Goal: Information Seeking & Learning: Learn about a topic

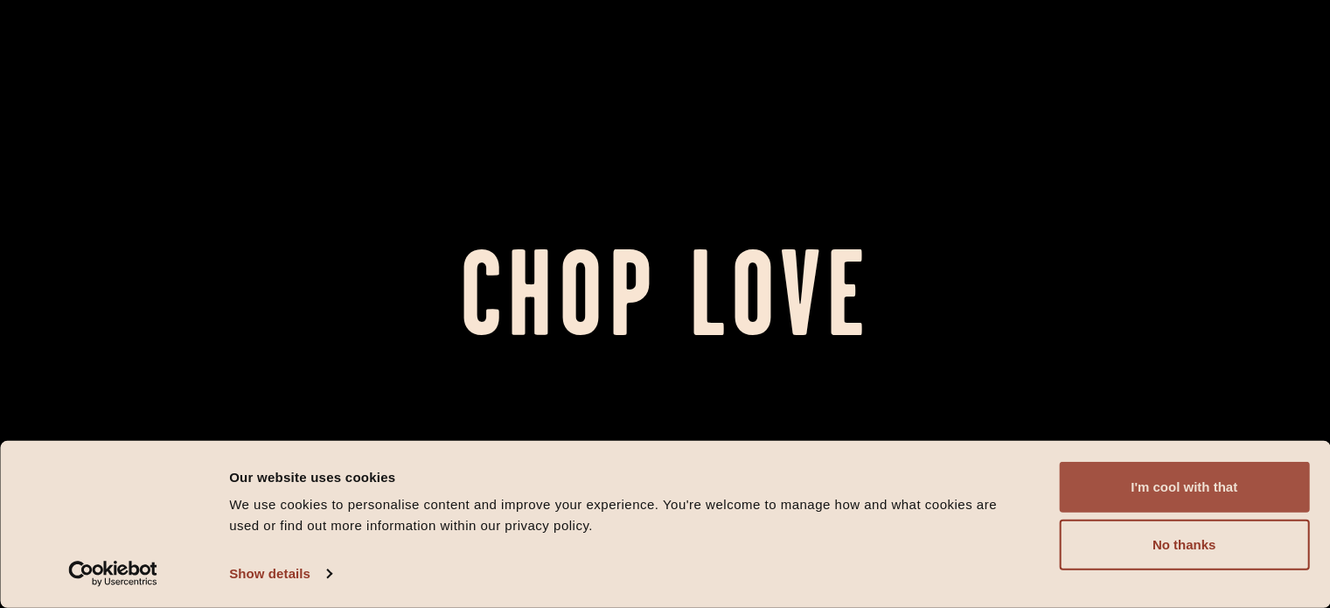
click at [1109, 469] on button "I'm cool with that" at bounding box center [1184, 487] width 250 height 51
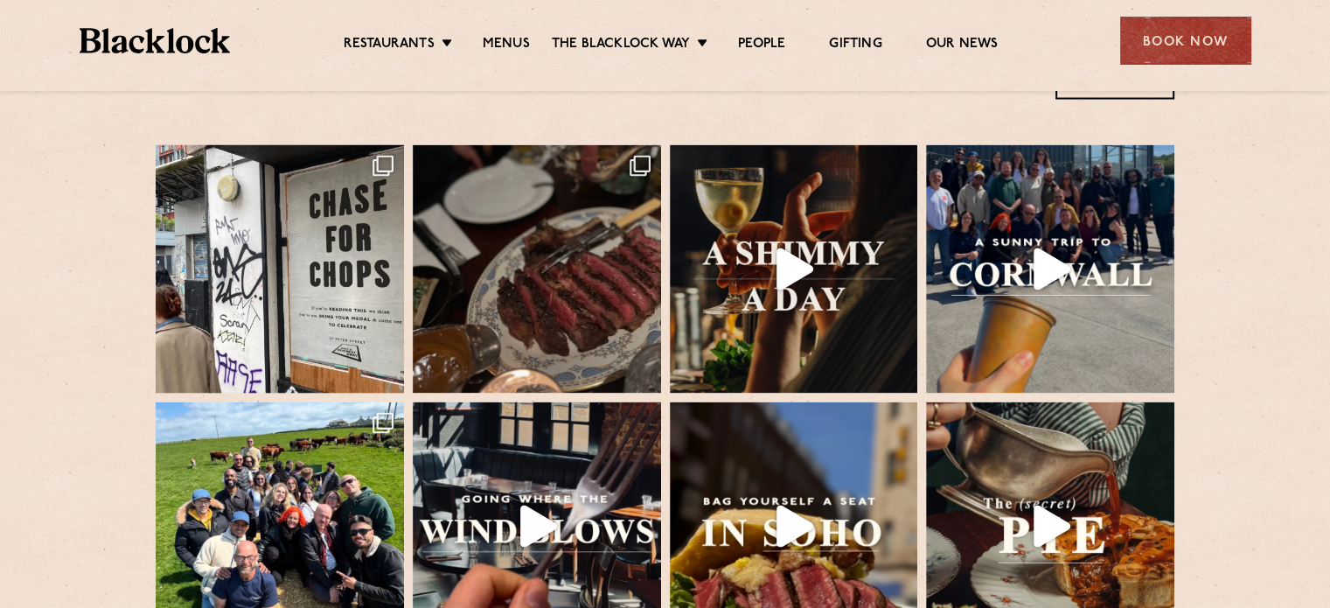
scroll to position [3409, 0]
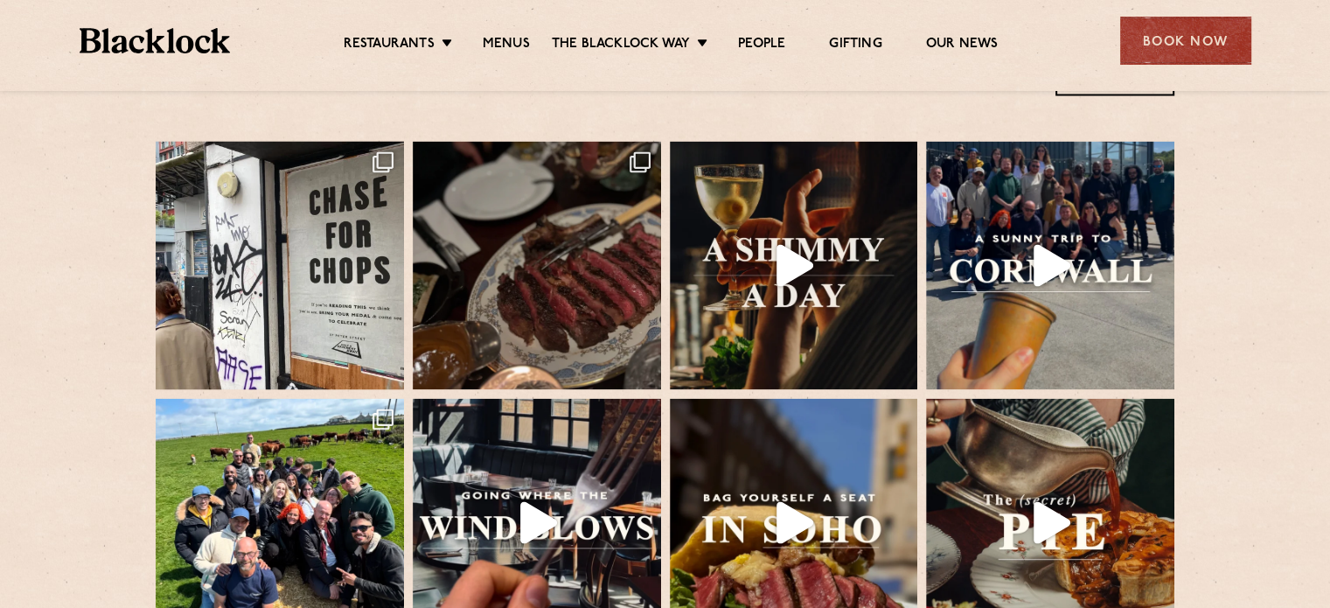
click at [493, 58] on div "Restaurants [GEOGRAPHIC_DATA] [GEOGRAPHIC_DATA] [GEOGRAPHIC_DATA] [GEOGRAPHIC_D…" at bounding box center [665, 39] width 1224 height 78
click at [494, 36] on link "Menus" at bounding box center [506, 45] width 47 height 19
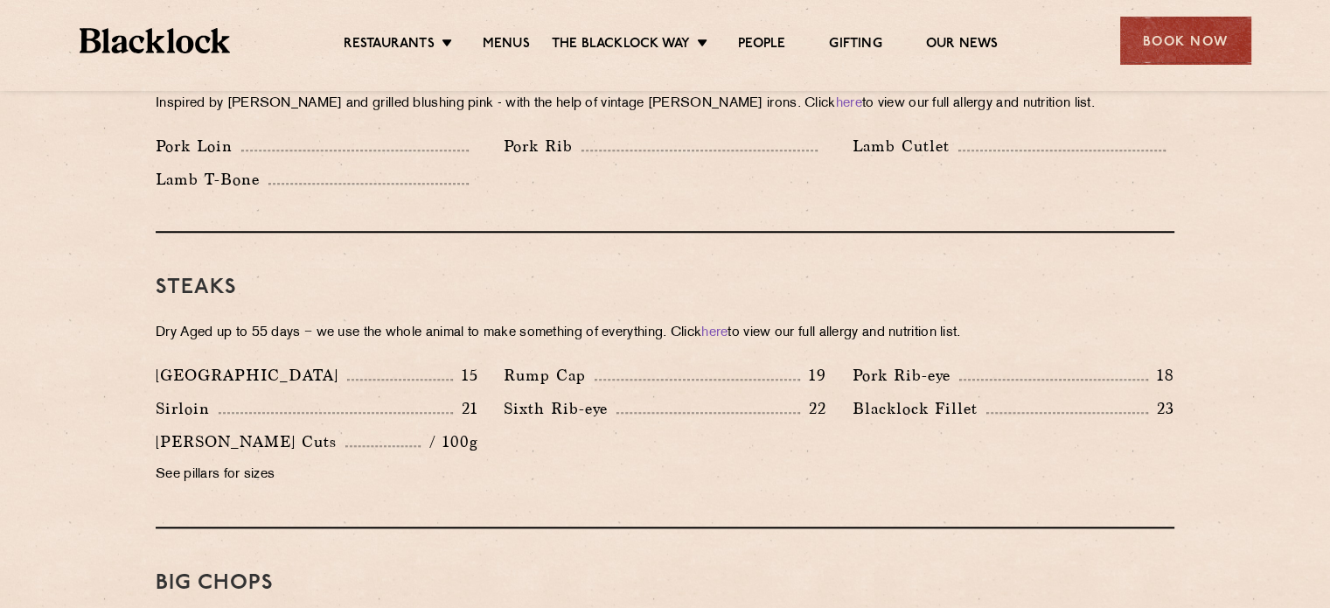
scroll to position [1399, 0]
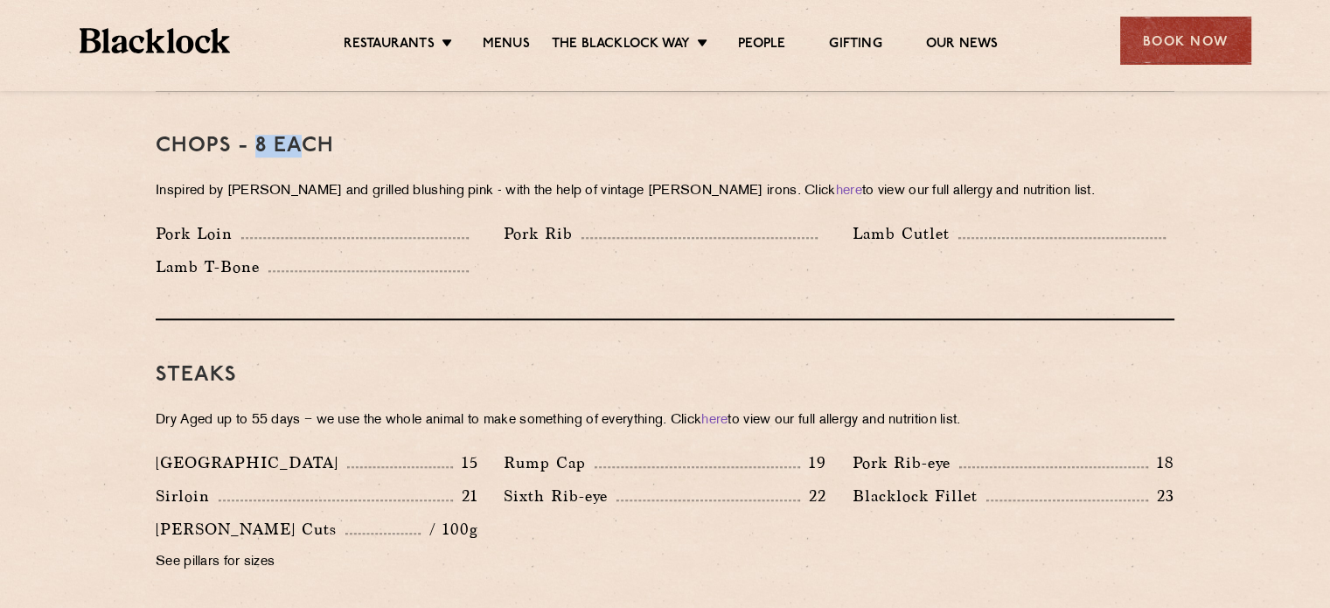
drag, startPoint x: 256, startPoint y: 115, endPoint x: 297, endPoint y: 115, distance: 41.1
click at [297, 135] on h3 "Chops - 8 each" at bounding box center [665, 146] width 1018 height 23
click at [402, 179] on p "Inspired by [PERSON_NAME] and grilled blushing pink - with the help of vintage …" at bounding box center [665, 191] width 1018 height 24
click at [577, 221] on p "Pork Rib" at bounding box center [543, 233] width 78 height 24
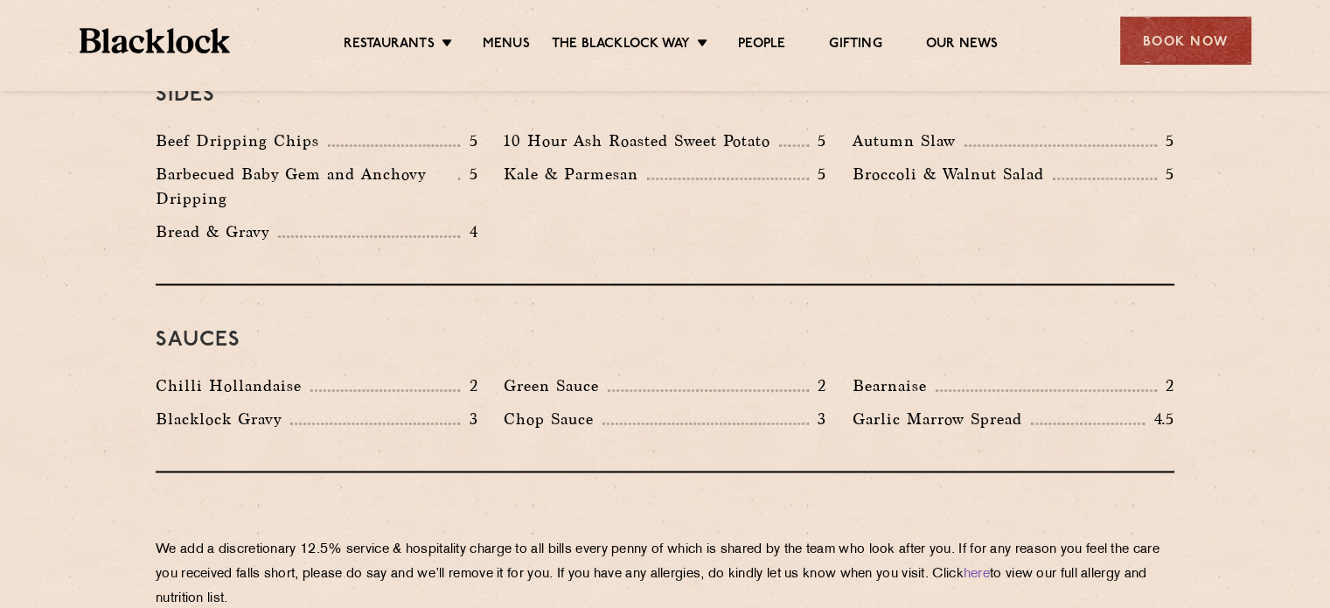
scroll to position [2273, 0]
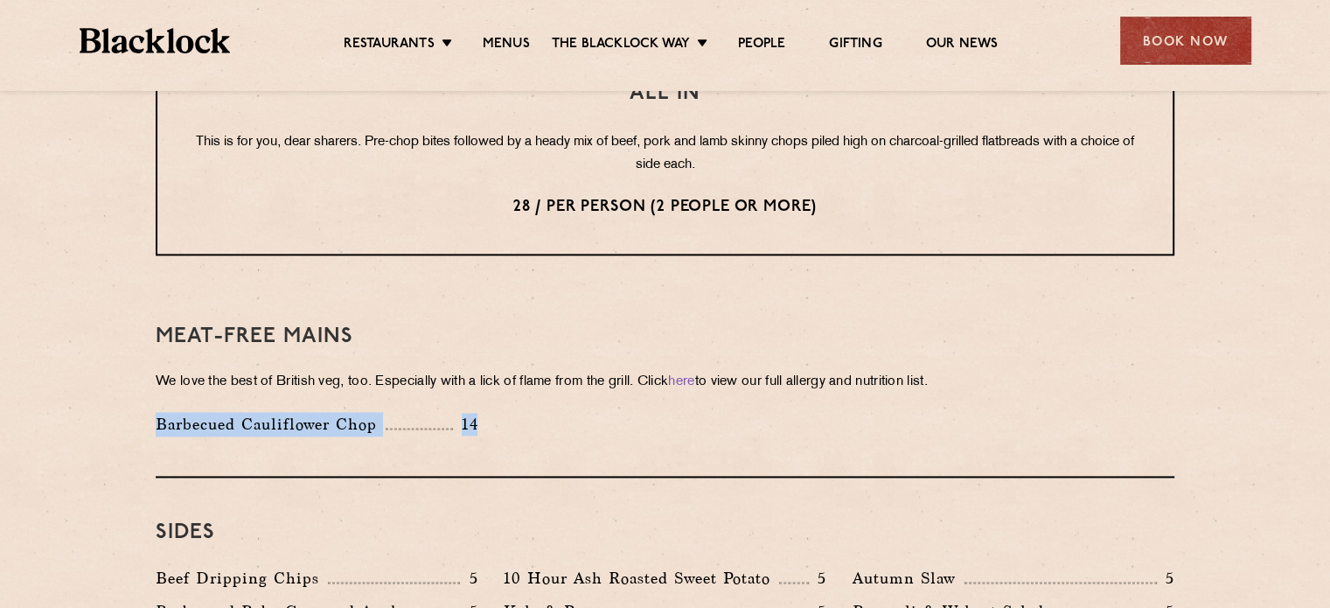
drag, startPoint x: 450, startPoint y: 401, endPoint x: 3, endPoint y: 415, distance: 446.9
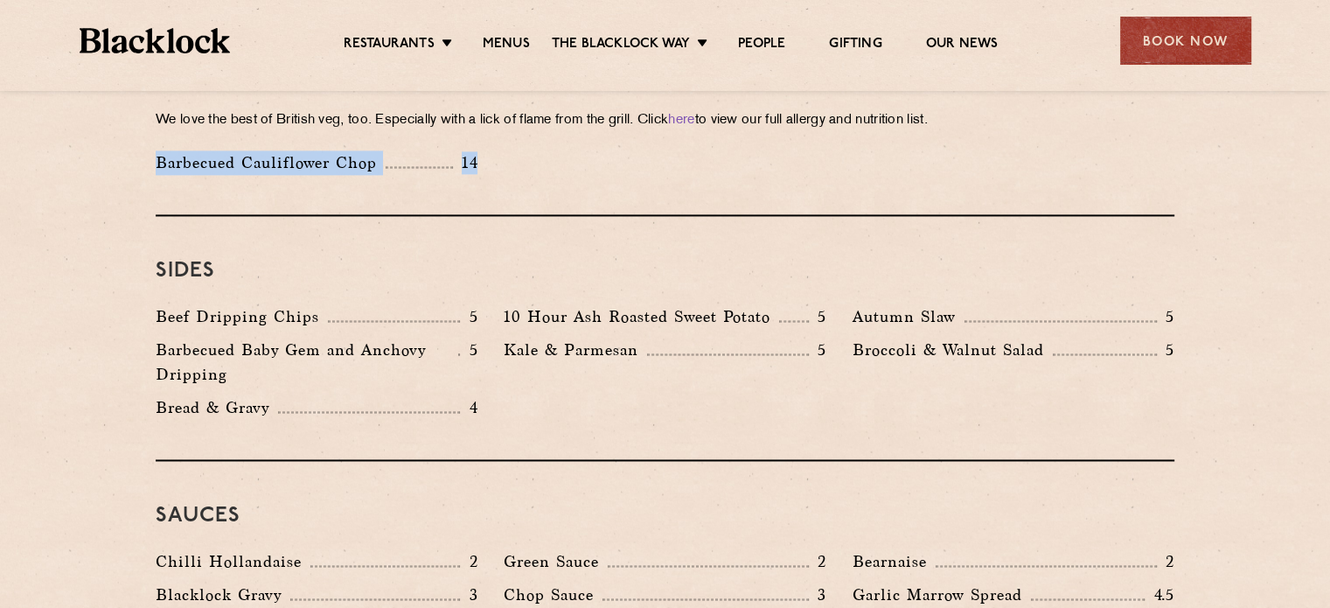
scroll to position [2710, 0]
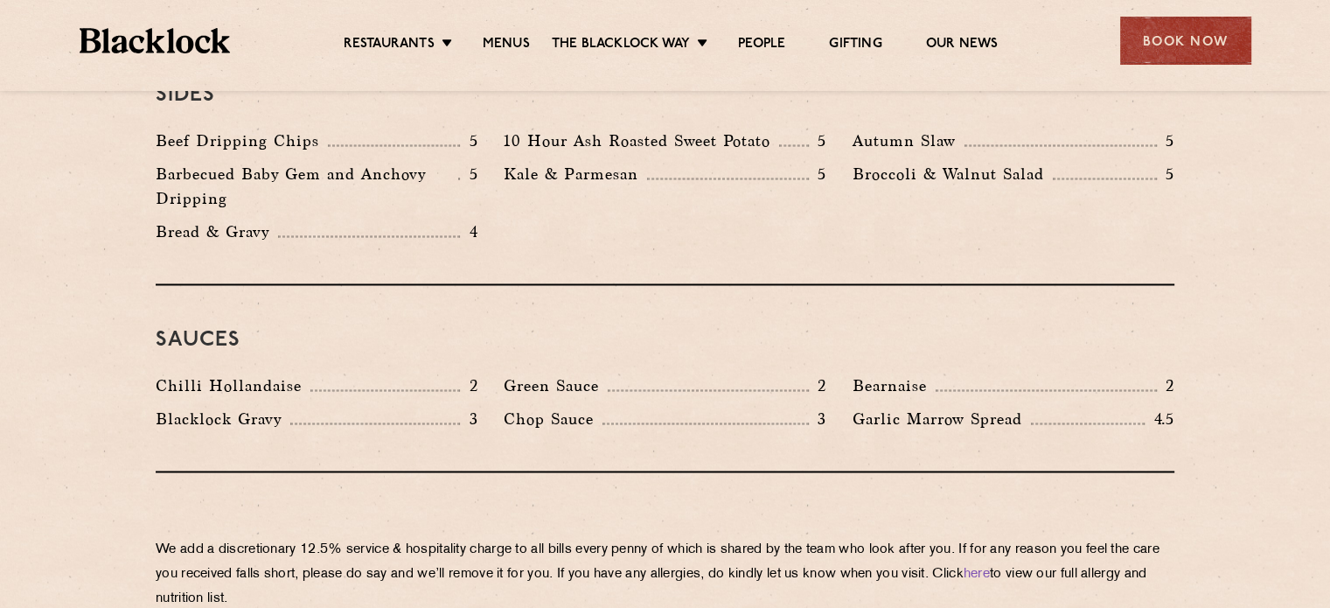
click at [364, 341] on div "Sauces Chilli Hollandaise 2 Green Sauce 2 Bearnaise 2 [PERSON_NAME] Gravy 3 Cho…" at bounding box center [665, 378] width 1018 height 187
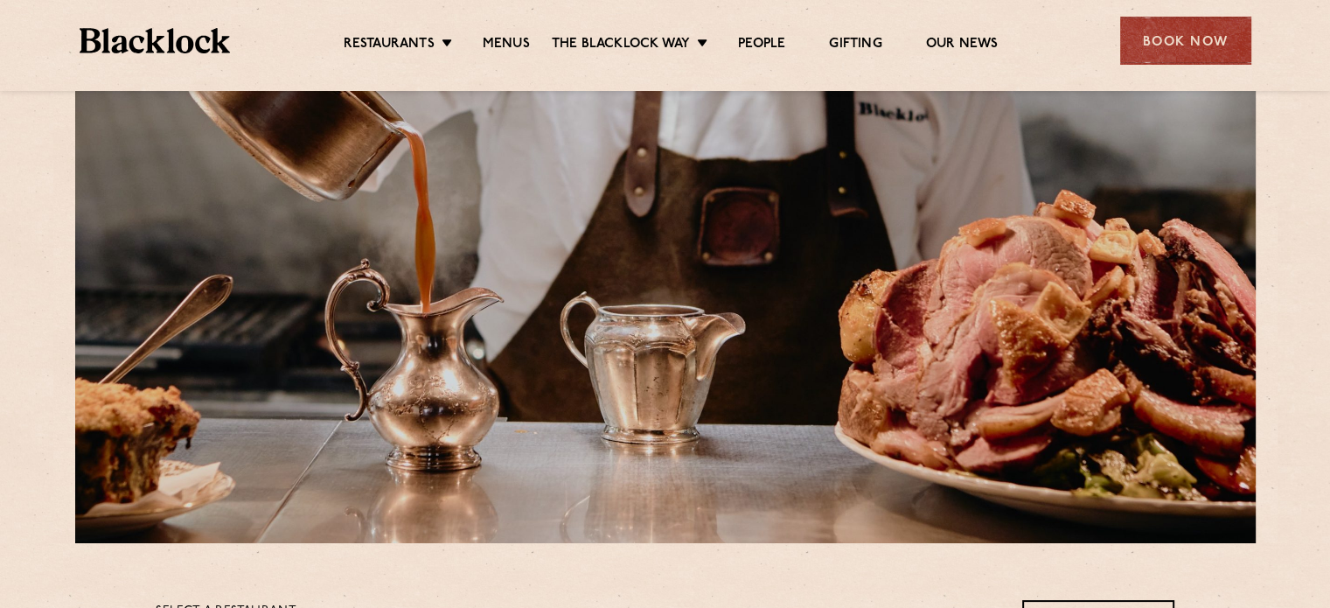
scroll to position [0, 0]
